Goal: Task Accomplishment & Management: Complete application form

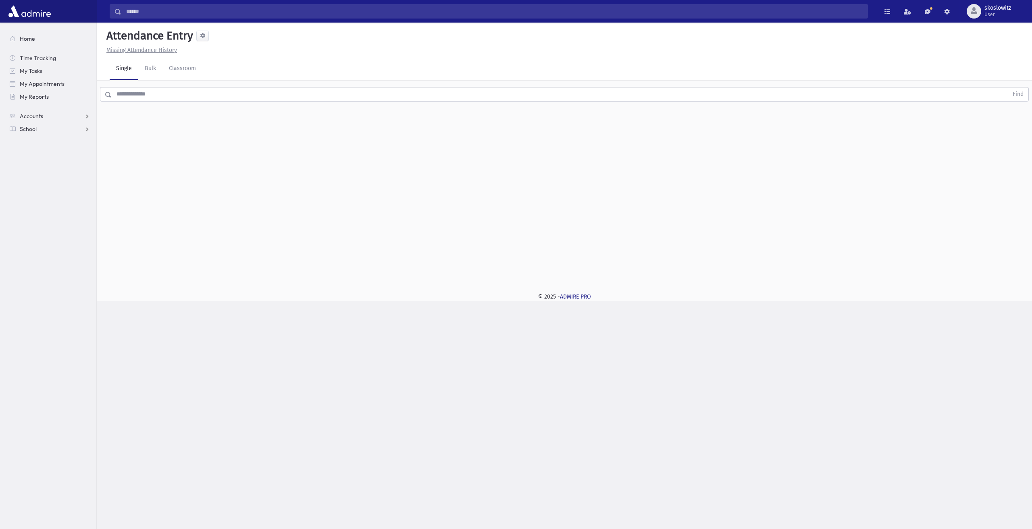
click at [613, 293] on div "© 2025 - ADMIRE PRO" at bounding box center [564, 297] width 909 height 8
drag, startPoint x: 605, startPoint y: 297, endPoint x: 465, endPoint y: 281, distance: 141.1
click at [466, 283] on div "Attendance Entry Missing Attendance History Single Bulk Classroom Find 0 record…" at bounding box center [564, 162] width 935 height 279
click at [464, 281] on div "Attendance Entry Missing Attendance History Single Bulk Classroom Find 0 record…" at bounding box center [564, 153] width 935 height 260
click at [463, 314] on div "Search Results All Accounts" at bounding box center [516, 264] width 1032 height 529
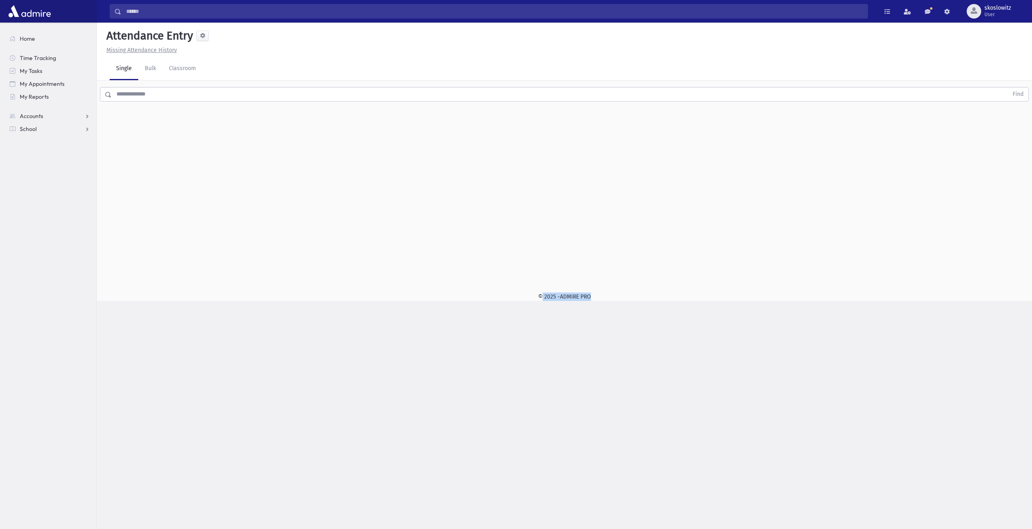
drag, startPoint x: 487, startPoint y: 297, endPoint x: 622, endPoint y: 378, distance: 157.1
click at [622, 378] on div "Search Results All Accounts" at bounding box center [516, 264] width 1032 height 529
click at [604, 319] on div "Search Results All Accounts" at bounding box center [516, 264] width 1032 height 529
drag, startPoint x: 597, startPoint y: 298, endPoint x: 514, endPoint y: 307, distance: 83.1
click at [514, 307] on div "Search Results All Accounts" at bounding box center [516, 264] width 1032 height 529
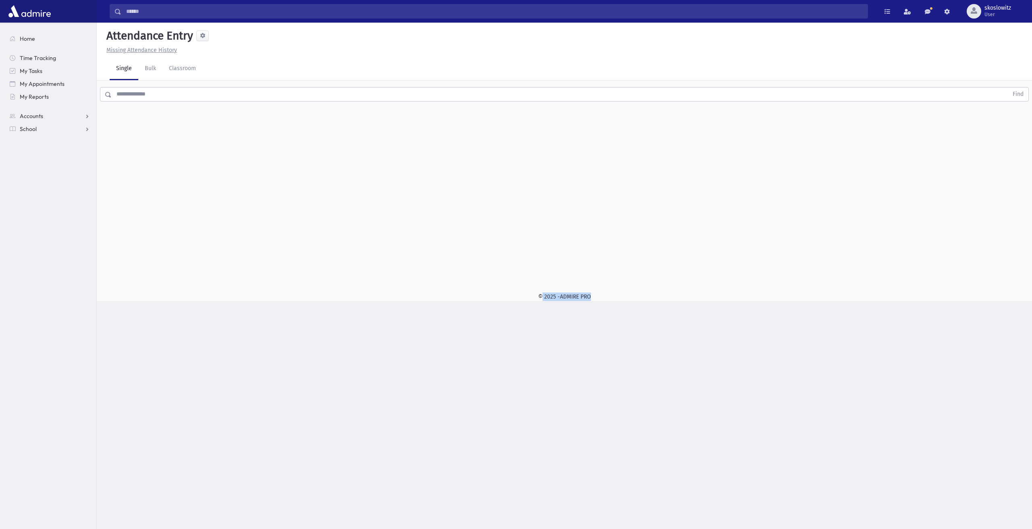
click at [496, 326] on div "Search Results All Accounts" at bounding box center [516, 264] width 1032 height 529
click at [508, 319] on div "Search Results All Accounts" at bounding box center [516, 264] width 1032 height 529
click at [510, 300] on div "© 2025 - ADMIRE PRO" at bounding box center [564, 297] width 909 height 8
click at [609, 316] on div "Search Results All Accounts" at bounding box center [516, 264] width 1032 height 529
drag, startPoint x: 600, startPoint y: 302, endPoint x: 477, endPoint y: 297, distance: 123.0
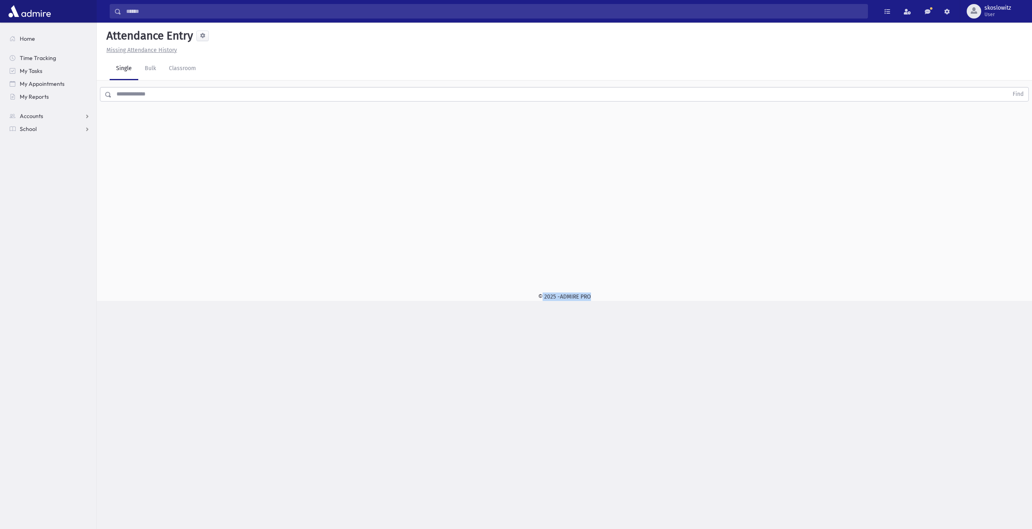
click at [477, 297] on div "Search Results All Accounts" at bounding box center [516, 264] width 1032 height 529
drag, startPoint x: 449, startPoint y: 378, endPoint x: 470, endPoint y: 326, distance: 56.4
click at [449, 378] on div "Search Results All Accounts" at bounding box center [516, 264] width 1032 height 529
click at [471, 312] on div "Search Results All Accounts" at bounding box center [516, 264] width 1032 height 529
drag, startPoint x: 464, startPoint y: 303, endPoint x: 541, endPoint y: 294, distance: 77.9
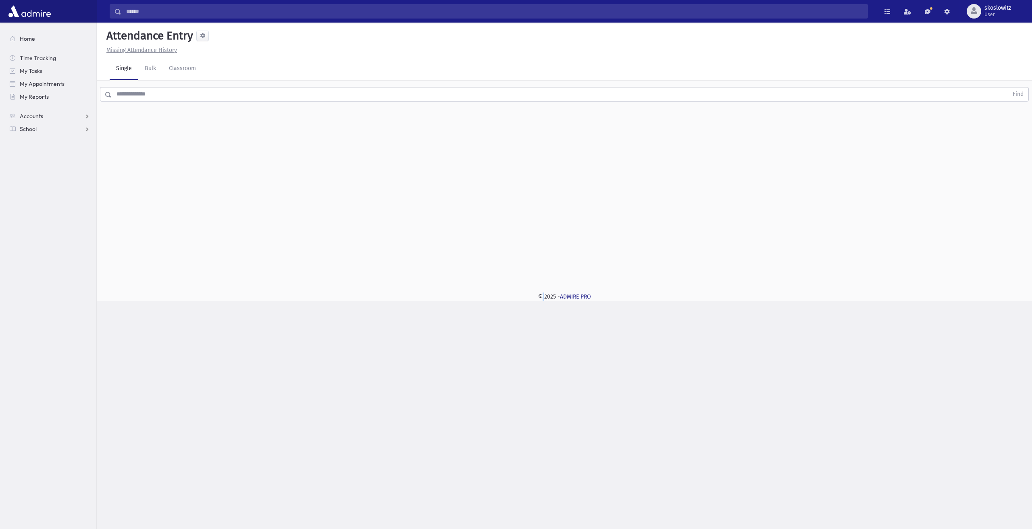
click at [541, 294] on div "Search Results All Accounts" at bounding box center [516, 264] width 1032 height 529
click at [529, 291] on div "Attendance Entry Missing Attendance History Single Bulk Classroom Find 0 record…" at bounding box center [564, 162] width 935 height 279
drag, startPoint x: 533, startPoint y: 290, endPoint x: 599, endPoint y: 323, distance: 73.9
click at [599, 323] on div "Search Results All Accounts" at bounding box center [516, 264] width 1032 height 529
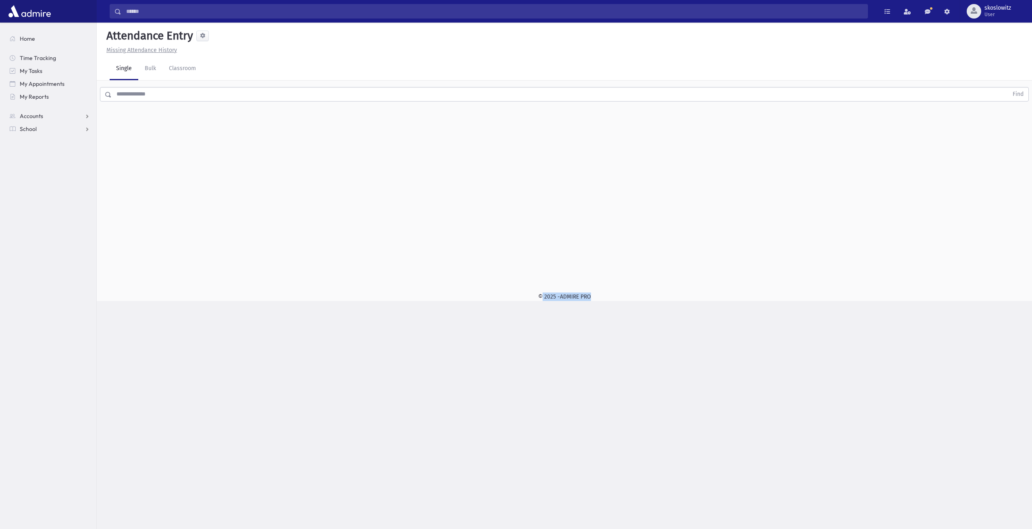
drag, startPoint x: 595, startPoint y: 301, endPoint x: 462, endPoint y: 301, distance: 133.8
click at [462, 301] on div "Search Results All Accounts" at bounding box center [516, 264] width 1032 height 529
click at [460, 300] on div "© 2025 - ADMIRE PRO" at bounding box center [564, 297] width 909 height 8
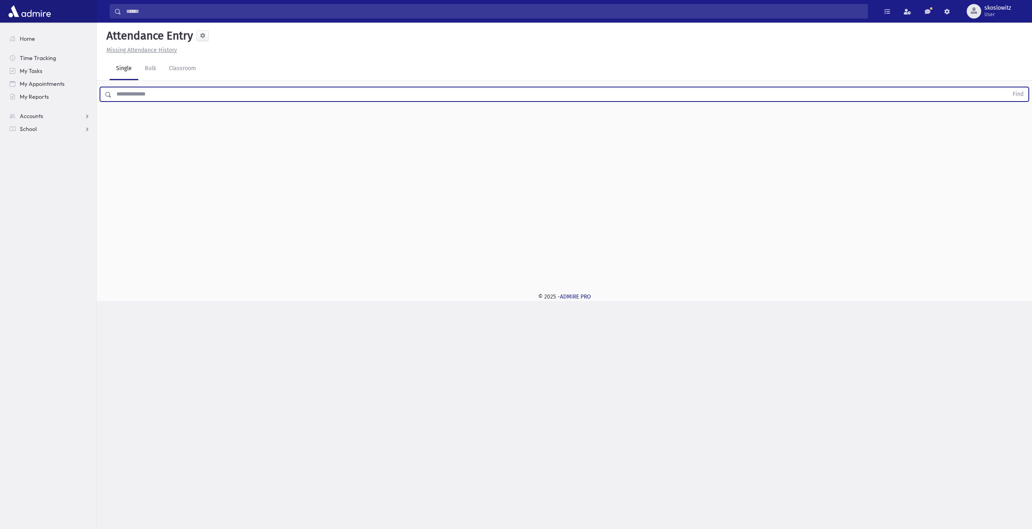
drag, startPoint x: 139, startPoint y: 93, endPoint x: 147, endPoint y: 90, distance: 8.2
click at [139, 93] on input "text" at bounding box center [560, 94] width 896 height 15
click at [827, 100] on input "text" at bounding box center [560, 94] width 896 height 15
click at [857, 92] on input "text" at bounding box center [560, 94] width 896 height 15
type input "***"
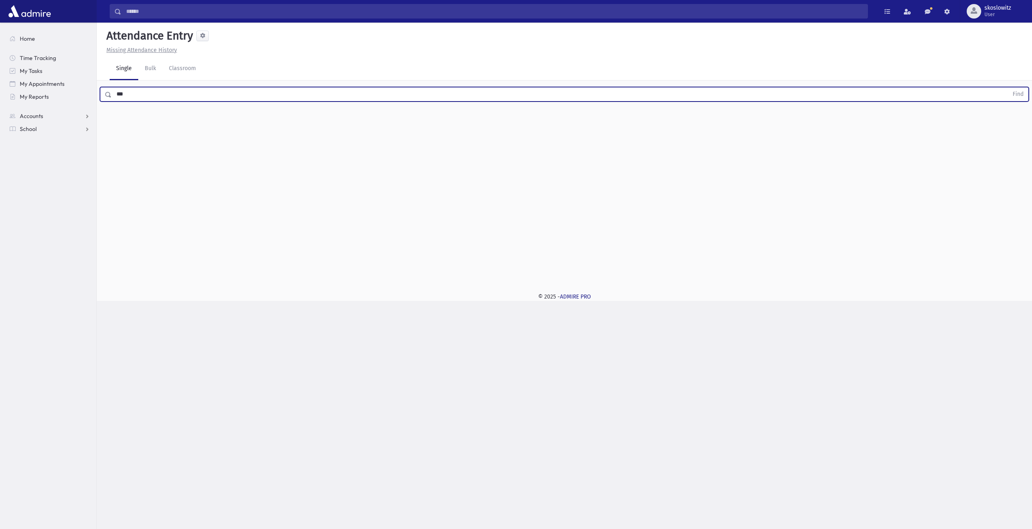
click at [1008, 87] on button "Find" at bounding box center [1018, 94] width 21 height 14
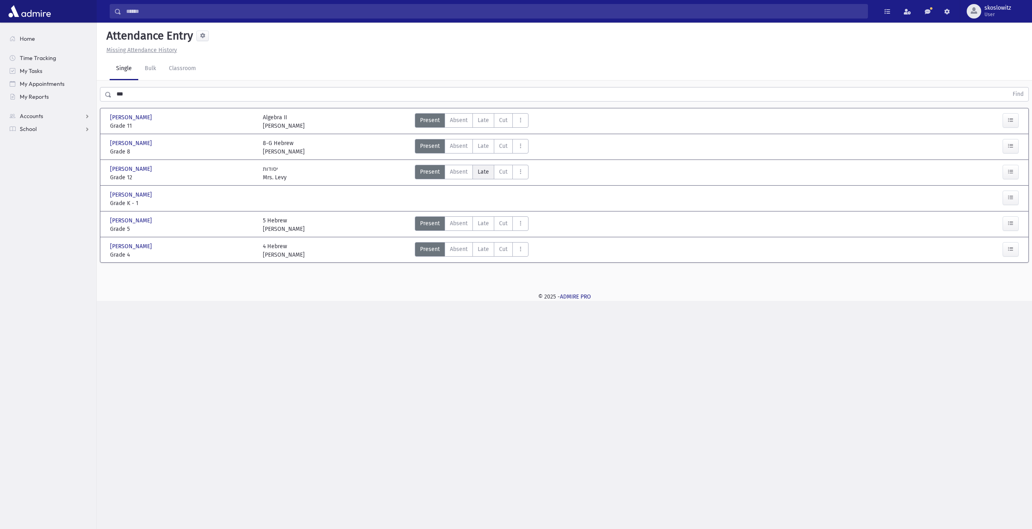
click at [483, 177] on label "Late L" at bounding box center [483, 172] width 22 height 15
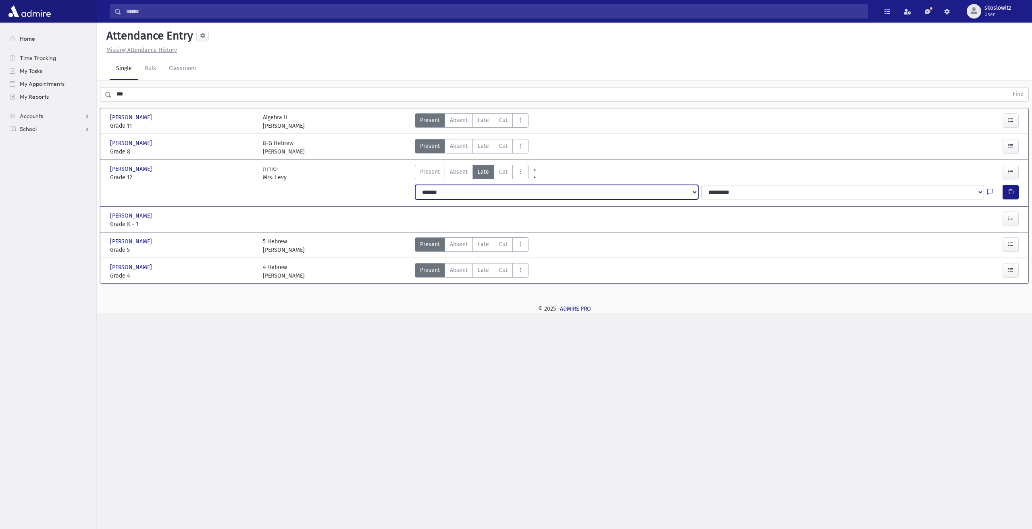
drag, startPoint x: 501, startPoint y: 193, endPoint x: 504, endPoint y: 200, distance: 6.5
click at [504, 200] on div "**********" at bounding box center [717, 192] width 615 height 21
select select "*********"
click at [415, 185] on select "**********" at bounding box center [556, 192] width 283 height 15
click at [1008, 194] on icon "button" at bounding box center [1011, 192] width 6 height 7
